Goal: Register for event/course

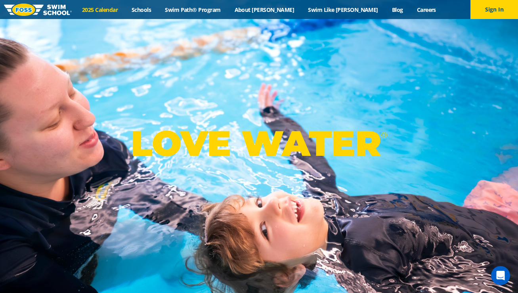
click at [125, 11] on link "2025 Calendar" at bounding box center [100, 10] width 50 height 8
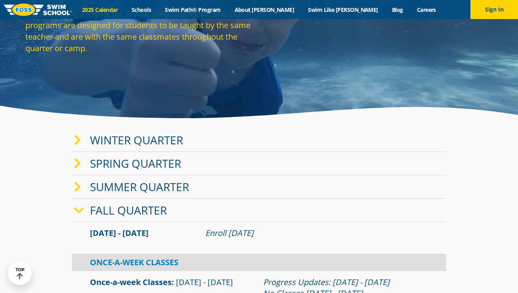
click at [143, 138] on link "Winter Quarter" at bounding box center [136, 139] width 93 height 15
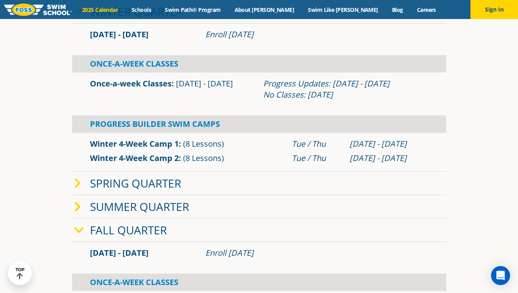
scroll to position [208, 0]
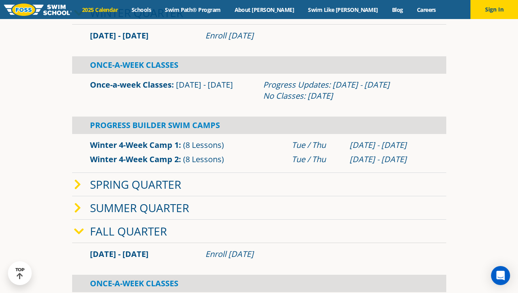
click at [125, 230] on link "Fall Quarter" at bounding box center [128, 231] width 77 height 15
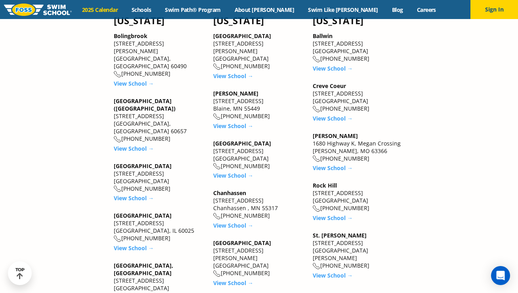
scroll to position [693, 0]
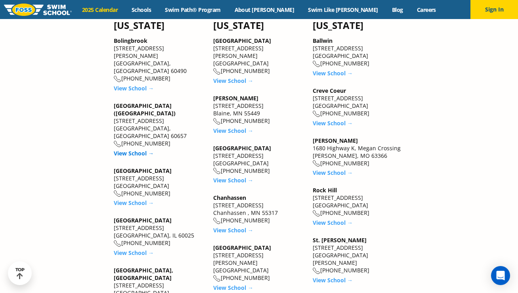
click at [132, 149] on link "View School →" at bounding box center [134, 153] width 40 height 8
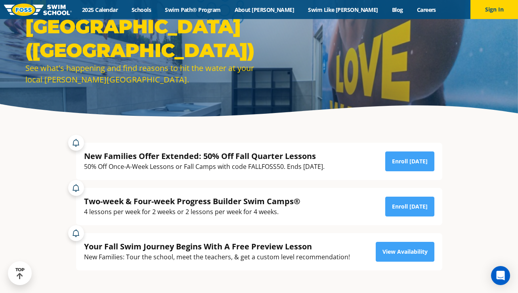
scroll to position [84, 0]
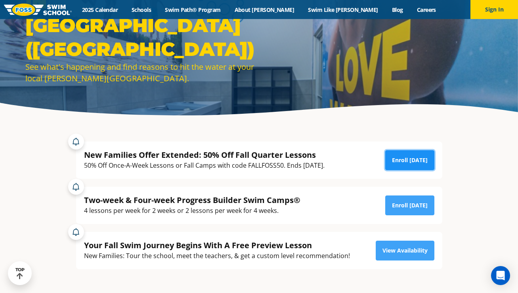
click at [402, 163] on link "Enroll [DATE]" at bounding box center [409, 160] width 49 height 20
